Goal: Book appointment/travel/reservation

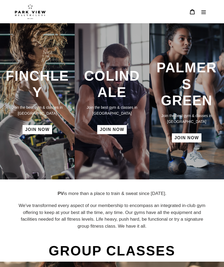
click at [204, 13] on icon "Menu" at bounding box center [203, 11] width 5 height 5
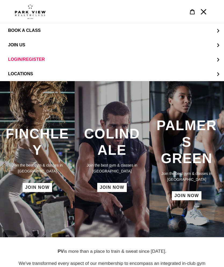
click at [21, 48] on button "JOIN US" at bounding box center [112, 45] width 224 height 14
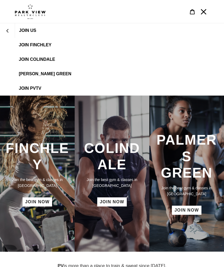
click at [63, 74] on span "[PERSON_NAME] Green" at bounding box center [45, 74] width 53 height 5
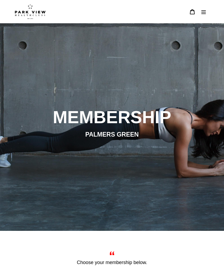
click at [201, 12] on icon "Menu" at bounding box center [203, 11] width 5 height 5
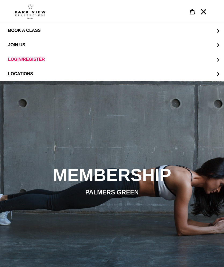
click at [38, 31] on span "BOOK A CLASS" at bounding box center [24, 30] width 32 height 5
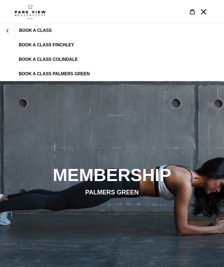
click at [83, 74] on span "BOOK A CLASS PALMERS GREEN" at bounding box center [54, 74] width 71 height 5
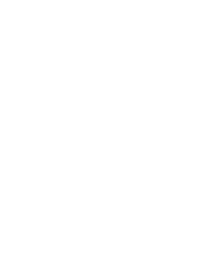
scroll to position [589, 0]
